Goal: Task Accomplishment & Management: Manage account settings

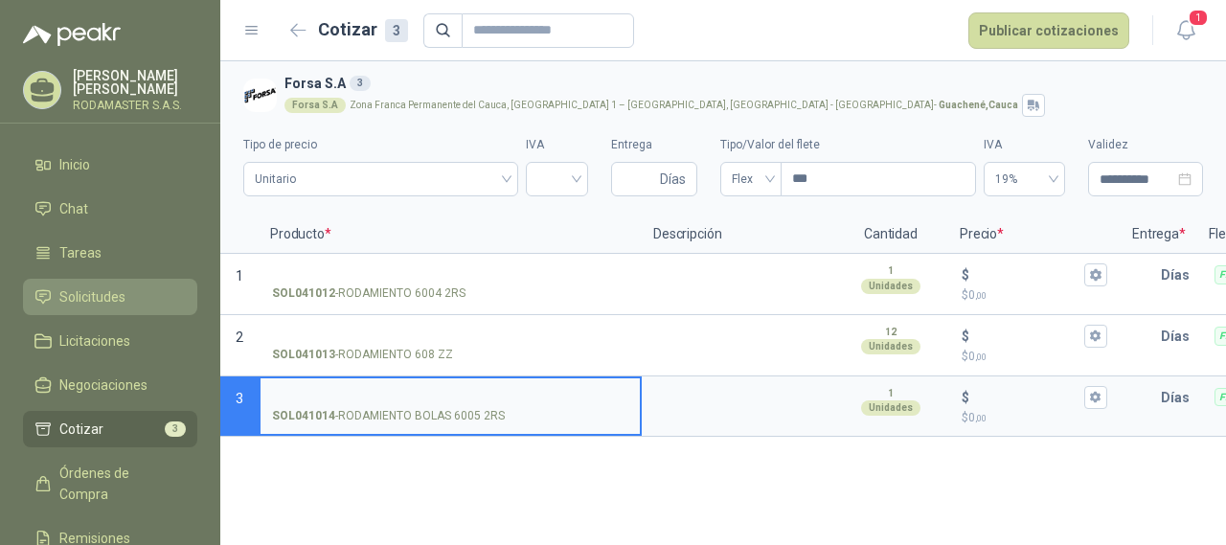
click at [89, 295] on span "Solicitudes" at bounding box center [92, 296] width 66 height 21
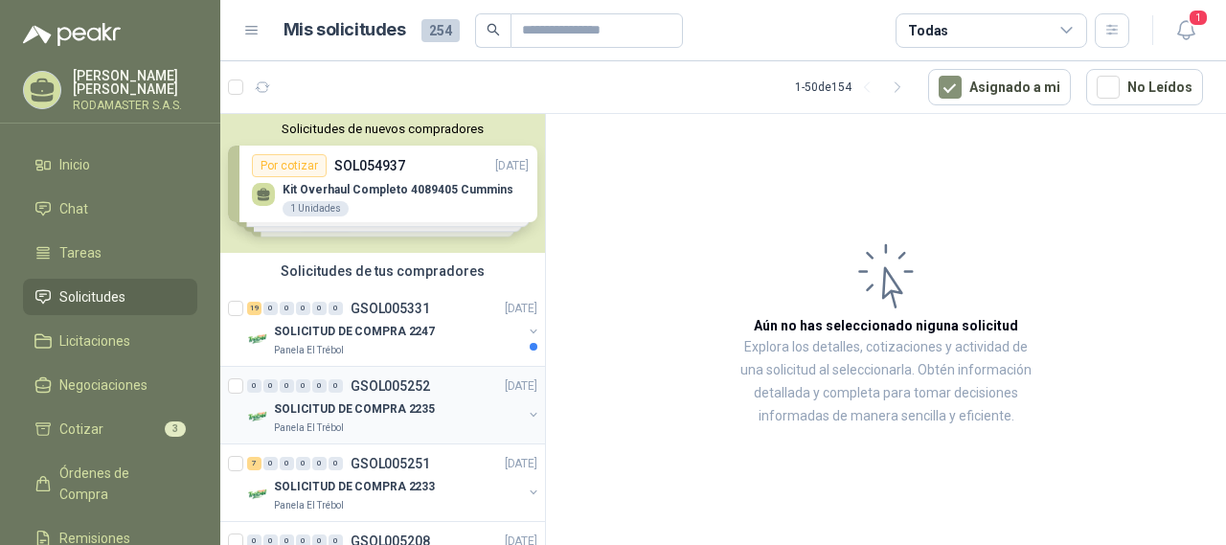
scroll to position [96, 0]
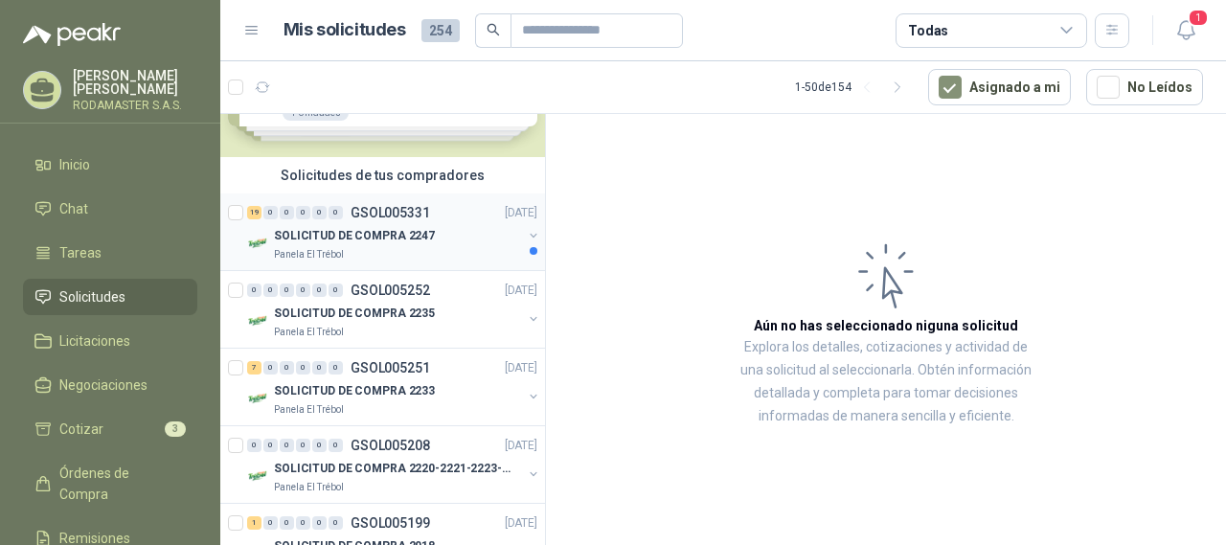
click at [330, 230] on p "SOLICITUD DE COMPRA 2247" at bounding box center [354, 236] width 161 height 18
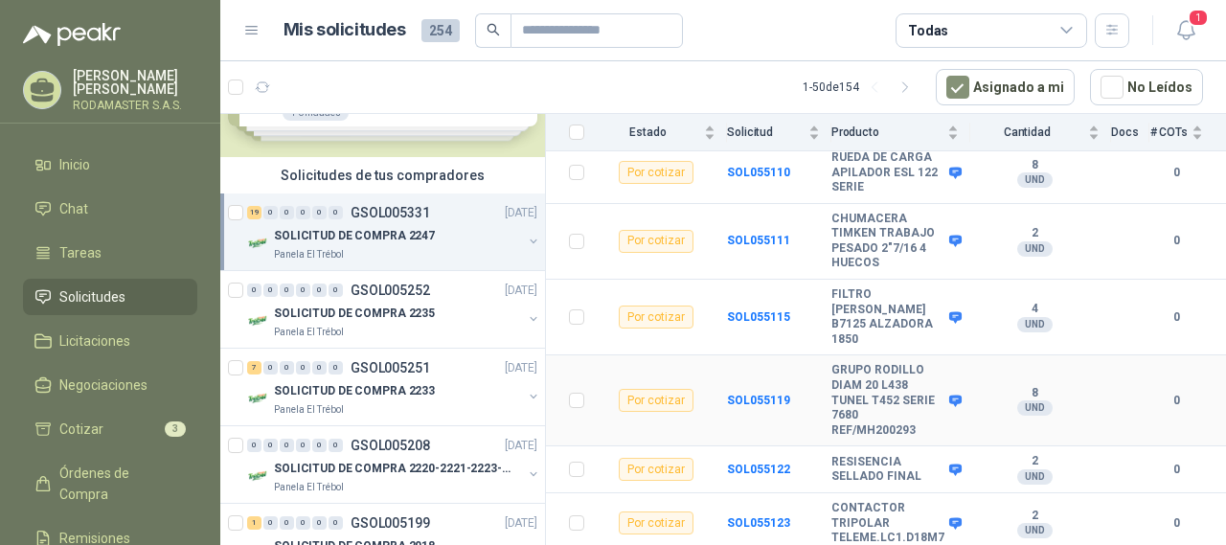
scroll to position [383, 0]
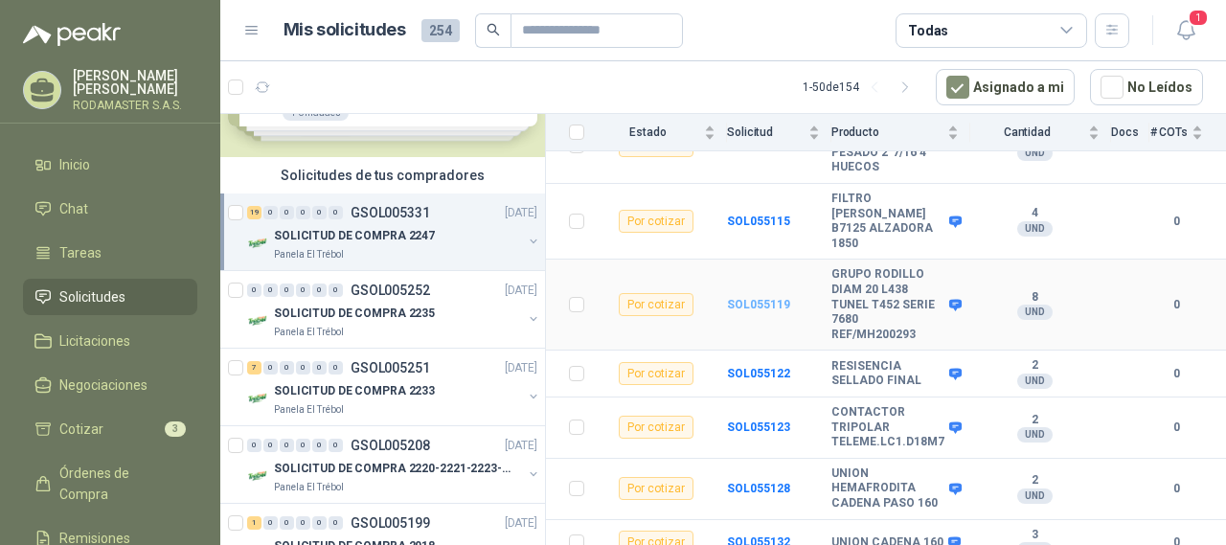
click at [736, 298] on b "SOL055119" at bounding box center [758, 304] width 63 height 13
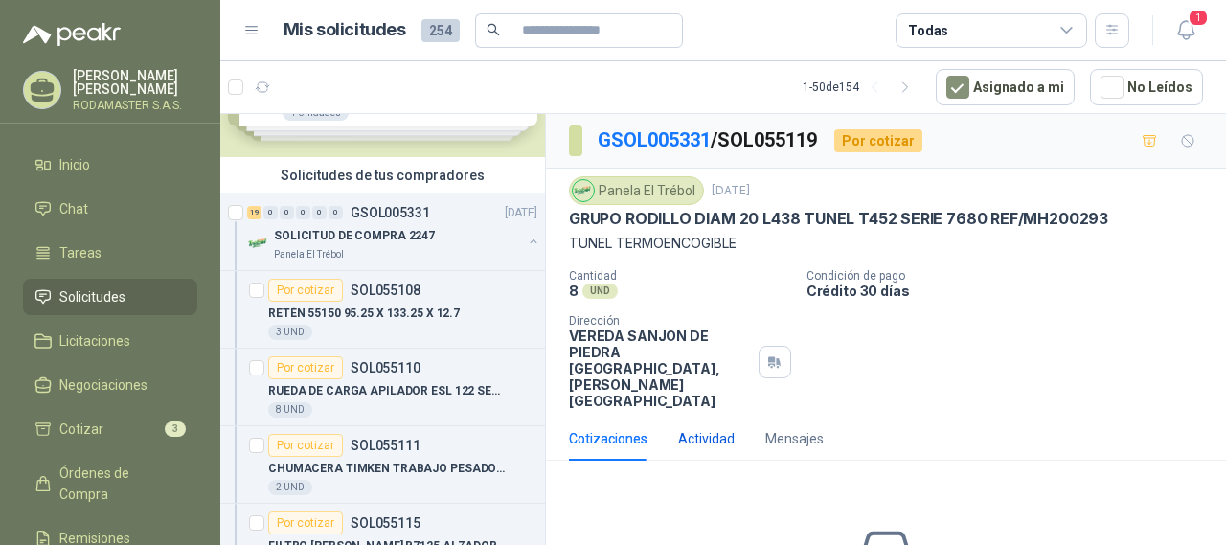
click at [700, 449] on div "Actividad" at bounding box center [706, 438] width 56 height 21
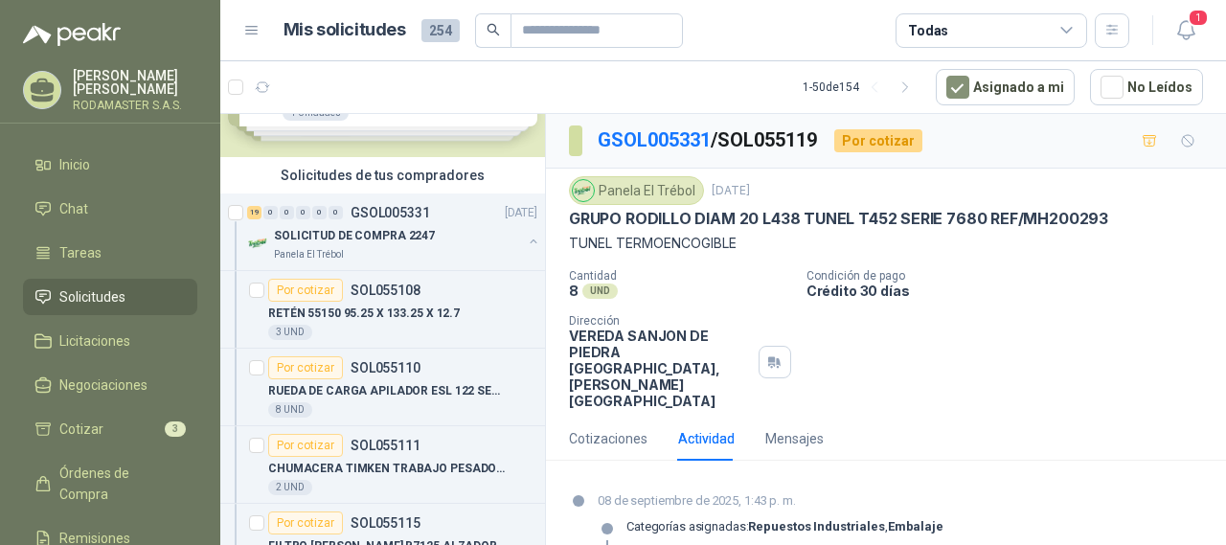
scroll to position [70, 0]
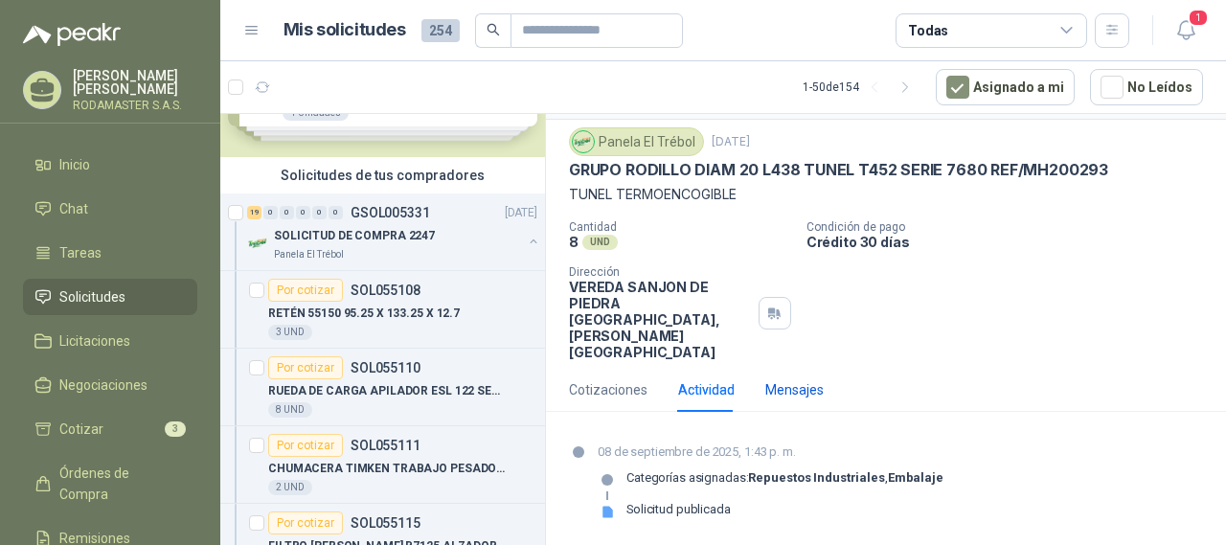
click at [787, 383] on div "Mensajes" at bounding box center [794, 389] width 58 height 21
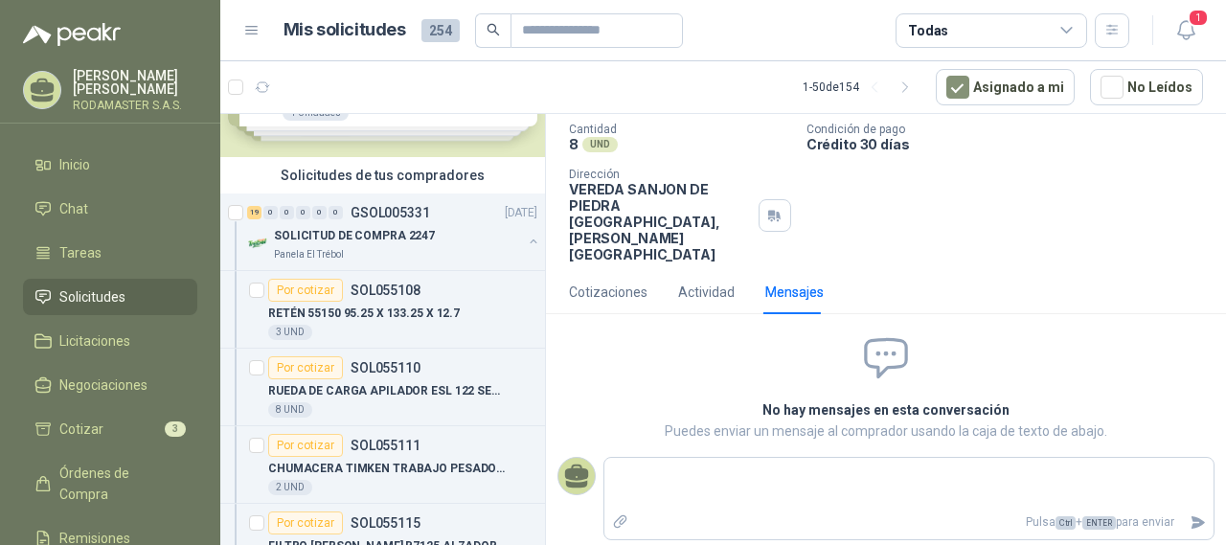
scroll to position [0, 0]
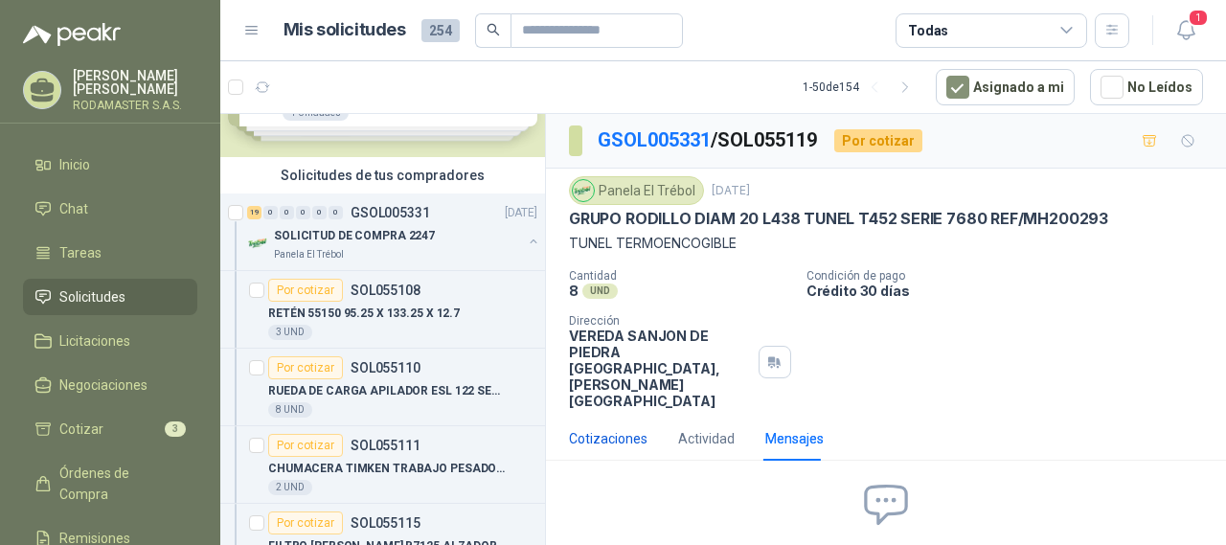
click at [612, 449] on div "Cotizaciones" at bounding box center [608, 438] width 79 height 21
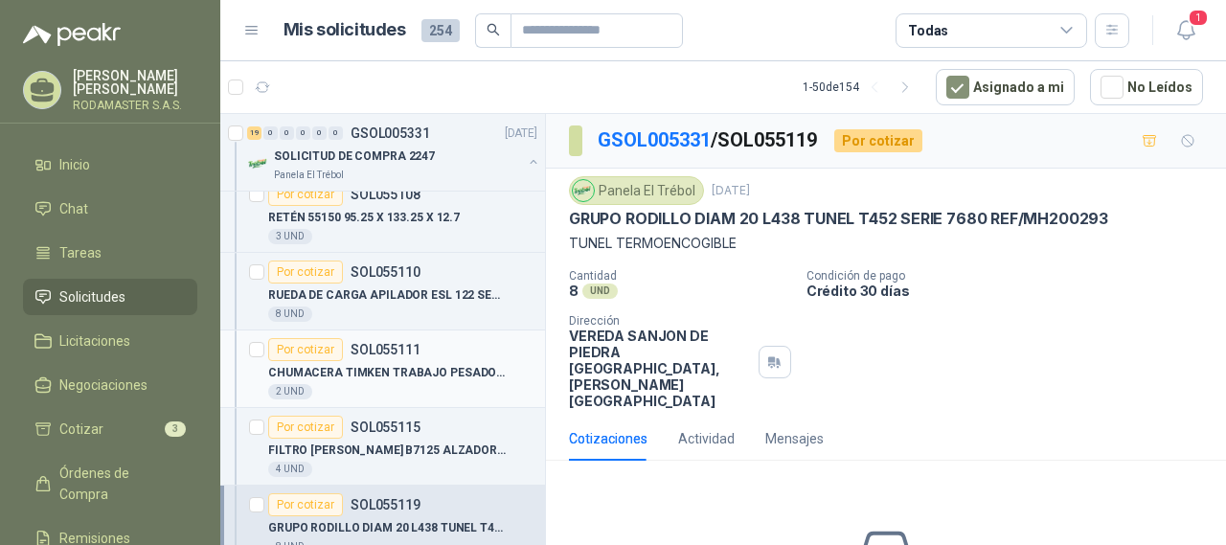
click at [441, 368] on p "CHUMACERA TIMKEN TRABAJO PESADO 2"7/16 4 HUECOS" at bounding box center [387, 373] width 238 height 18
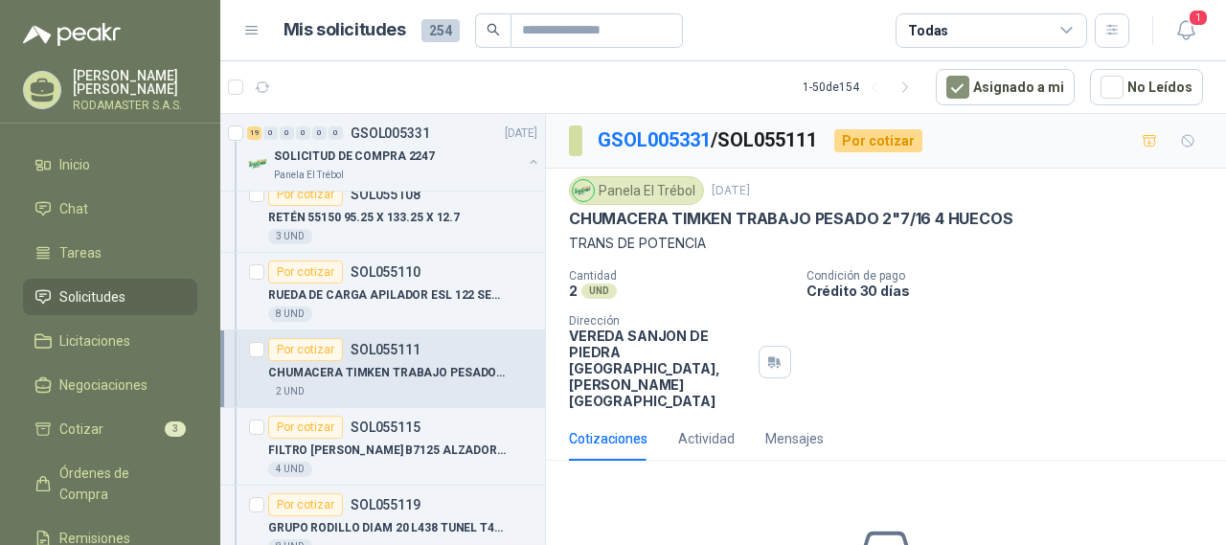
click at [845, 417] on div "Panela El Trébol [DATE] CHUMACERA TIMKEN TRABAJO PESADO 2"7/16 4 HUECOS TRANS D…" at bounding box center [886, 293] width 680 height 248
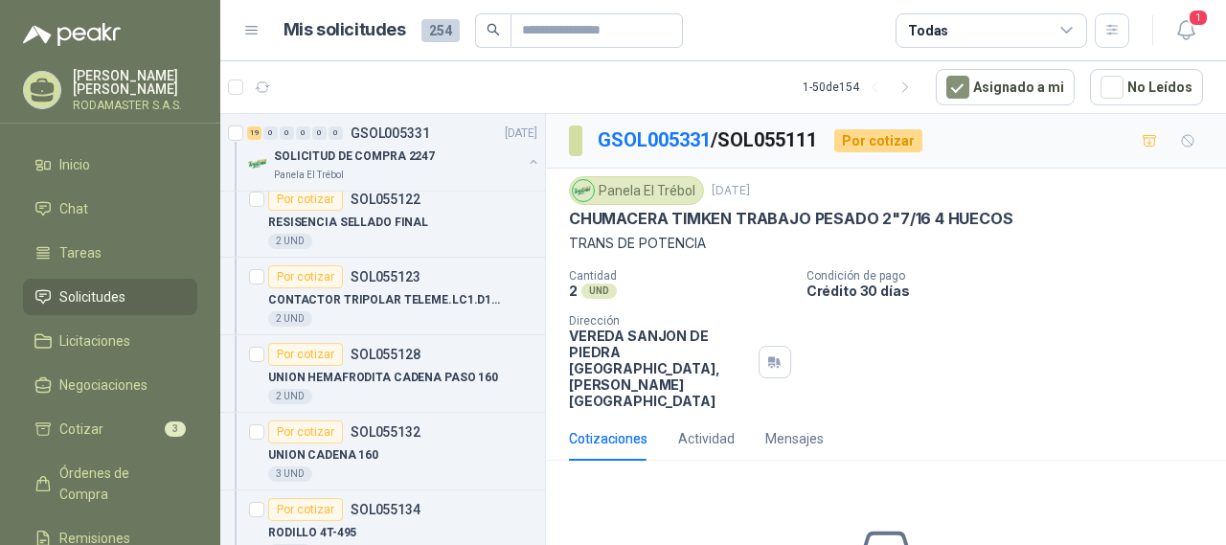
scroll to position [670, 0]
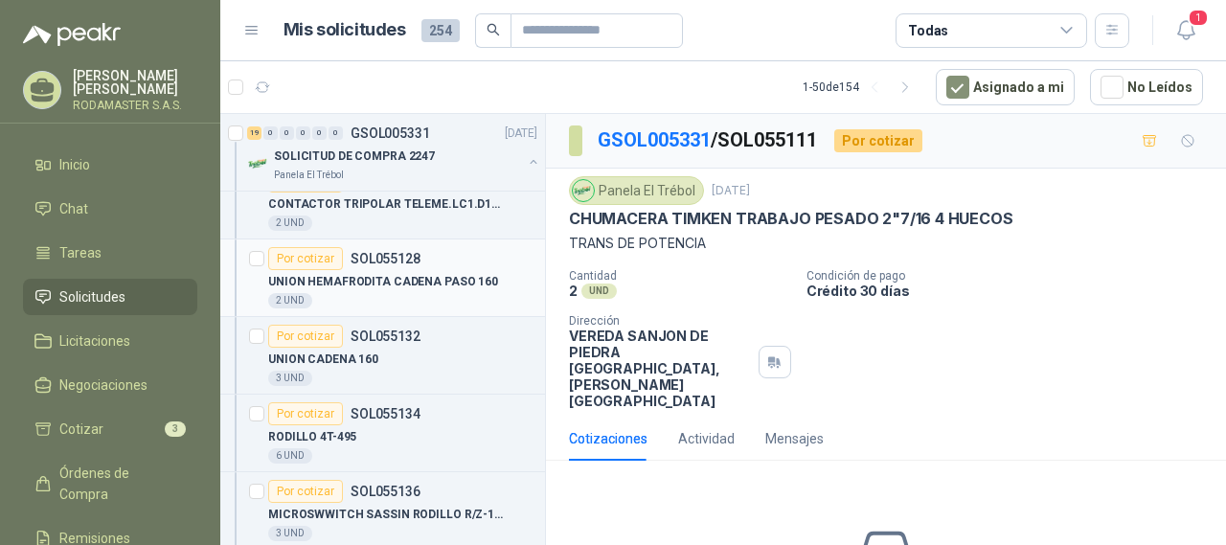
click at [407, 288] on p "UNION HEMAFRODITA CADENA PASO 160" at bounding box center [383, 282] width 230 height 18
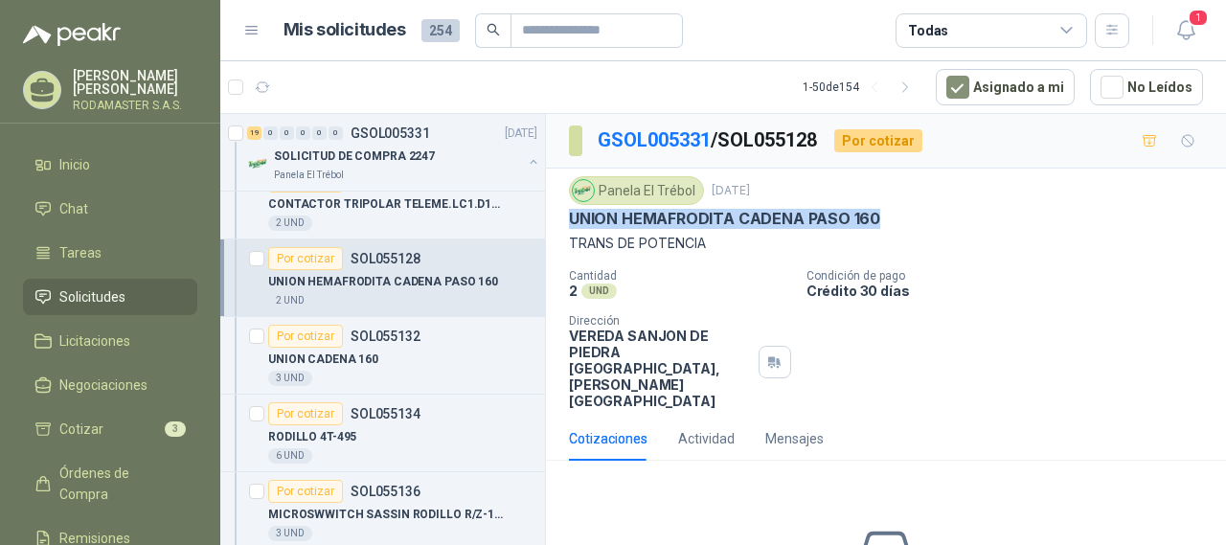
drag, startPoint x: 871, startPoint y: 215, endPoint x: 561, endPoint y: 219, distance: 310.2
click at [561, 219] on div "Panela El Trébol [DATE] UNION HEMAFRODITA CADENA PASO 160 TRANS DE POTENCIA Can…" at bounding box center [886, 293] width 680 height 248
copy p "UNION HEMAFRODITA CADENA PASO 160"
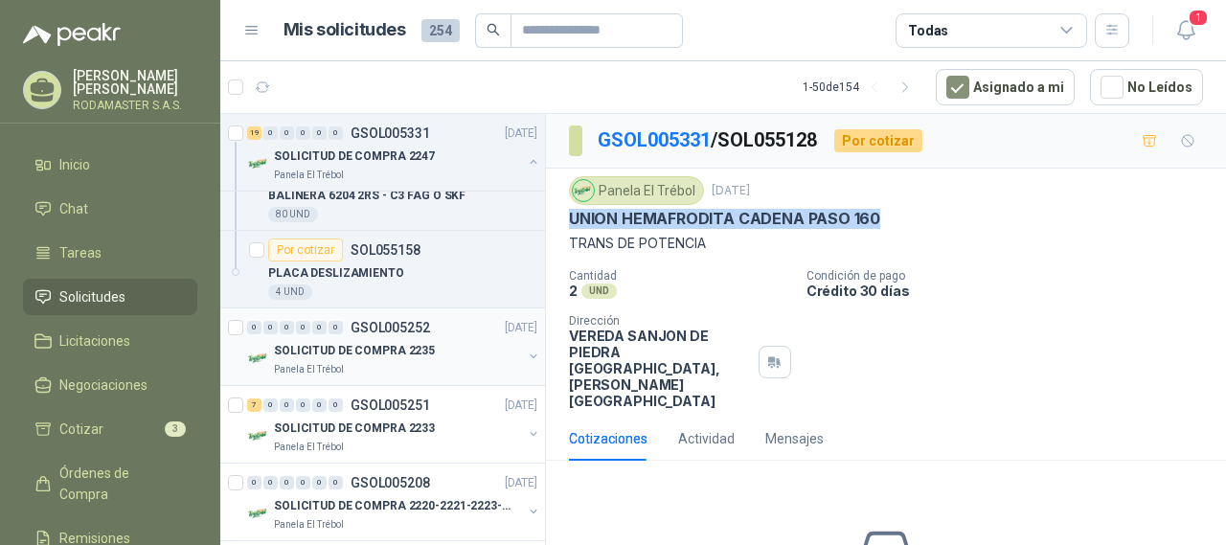
scroll to position [1436, 0]
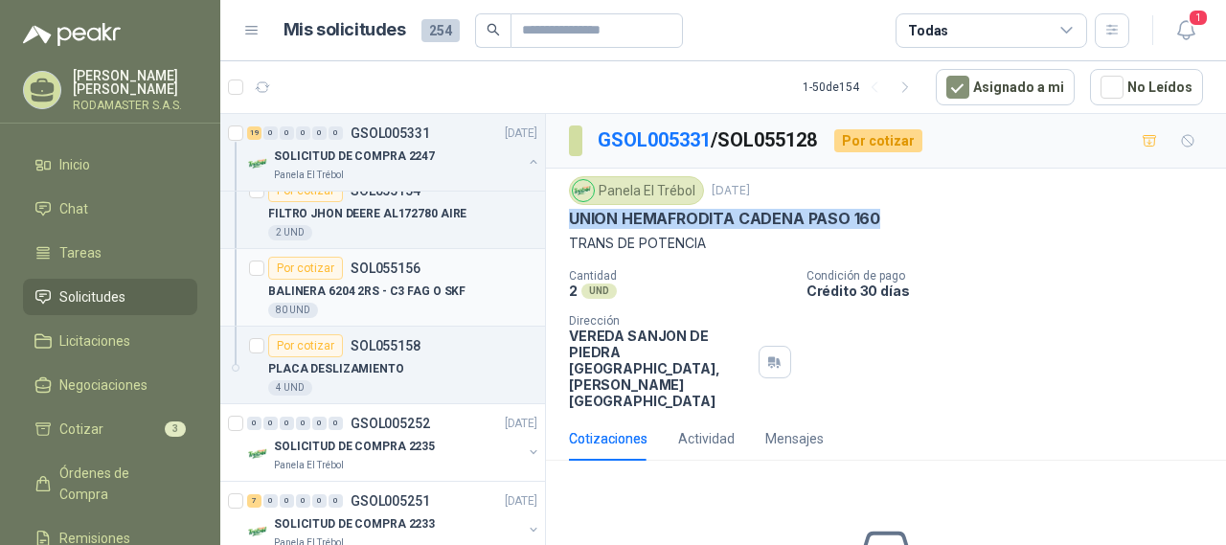
click at [384, 282] on p "BALINERA 6204 2RS - C3 FAG O SKF" at bounding box center [366, 291] width 197 height 18
